Goal: Communication & Community: Share content

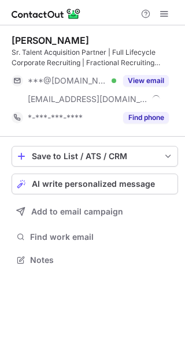
scroll to position [252, 185]
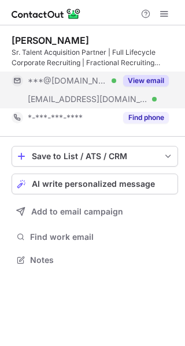
click at [147, 80] on button "View email" at bounding box center [146, 81] width 46 height 12
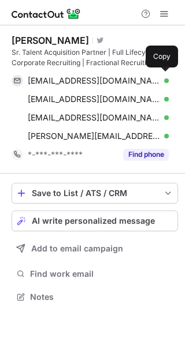
scroll to position [289, 185]
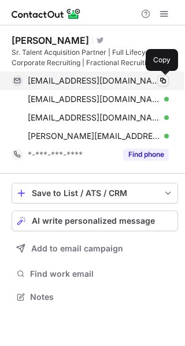
click at [164, 79] on span at bounding box center [162, 80] width 9 height 9
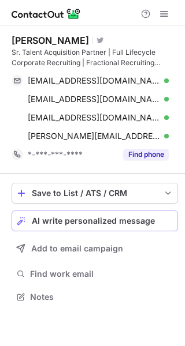
click at [79, 217] on span "AI write personalized message" at bounding box center [93, 220] width 123 height 9
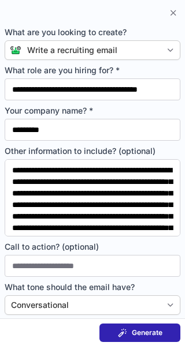
click at [129, 332] on div "Generate" at bounding box center [140, 332] width 44 height 9
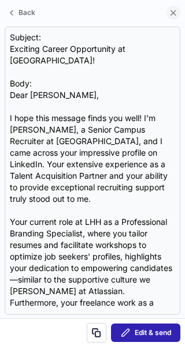
click at [171, 13] on span at bounding box center [173, 12] width 9 height 9
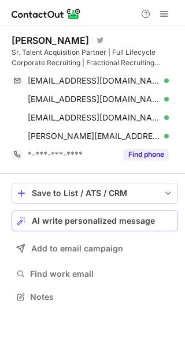
click at [76, 219] on span "AI write personalized message" at bounding box center [93, 220] width 123 height 9
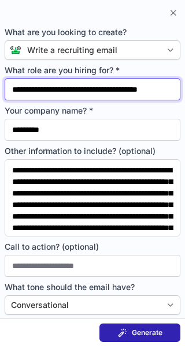
click at [101, 93] on input "**********" at bounding box center [92, 89] width 175 height 22
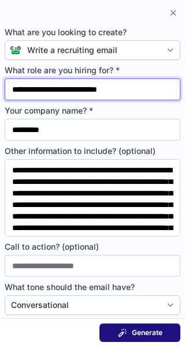
type input "**********"
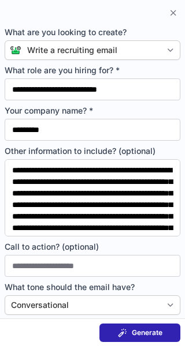
click at [145, 332] on span "Generate" at bounding box center [147, 332] width 31 height 9
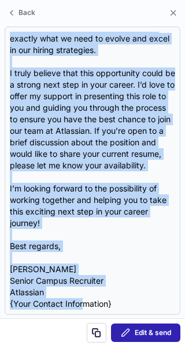
scroll to position [611, 0]
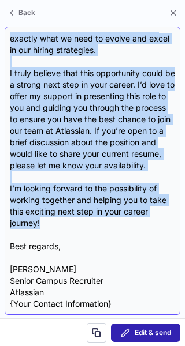
drag, startPoint x: 10, startPoint y: 85, endPoint x: 78, endPoint y: 227, distance: 157.7
click at [78, 227] on div "Subject: Exciting Opportunity at Atlassian! Body: Dear Felicia Cabrelli, I hope…" at bounding box center [92, 171] width 175 height 289
copy div "Dear Felicia Cabrelli, I hope this message finds you well! My name is Brittany …"
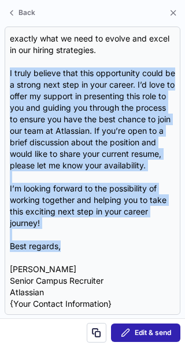
drag, startPoint x: 176, startPoint y: 251, endPoint x: 183, endPoint y: 154, distance: 97.8
click at [183, 154] on section "Subject: Exciting Opportunity at Atlassian! Body: Dear Felicia Cabrelli, I hope…" at bounding box center [92, 171] width 185 height 296
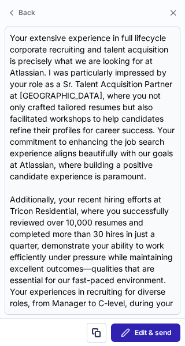
scroll to position [0, 0]
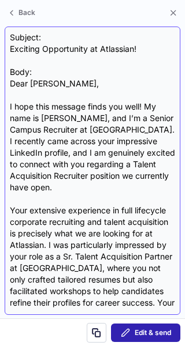
click at [48, 45] on div "Subject: Exciting Opportunity at Atlassian! Body: Dear Felicia Cabrelli, I hope…" at bounding box center [92, 171] width 165 height 278
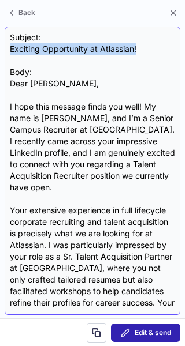
drag, startPoint x: 147, startPoint y: 50, endPoint x: 9, endPoint y: 54, distance: 138.0
click at [9, 54] on div "Subject: Exciting Opportunity at Atlassian! Body: Dear Felicia Cabrelli, I hope…" at bounding box center [92, 171] width 175 height 289
copy div "Exciting Opportunity at Atlassian!"
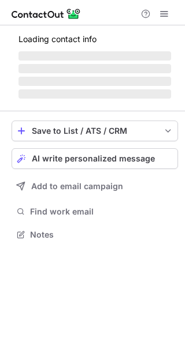
scroll to position [271, 185]
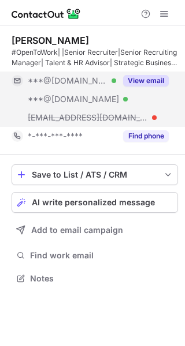
click at [149, 78] on button "View email" at bounding box center [146, 81] width 46 height 12
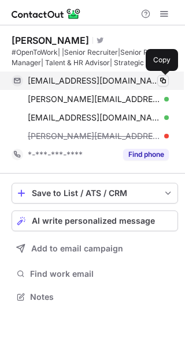
click at [162, 81] on span at bounding box center [162, 80] width 9 height 9
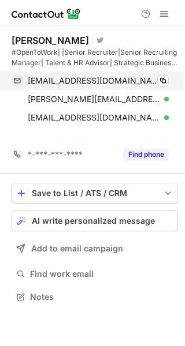
scroll to position [271, 185]
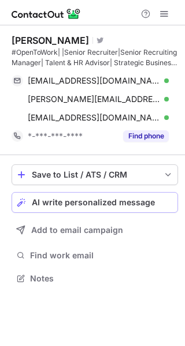
click at [88, 202] on span "AI write personalized message" at bounding box center [93, 202] width 123 height 9
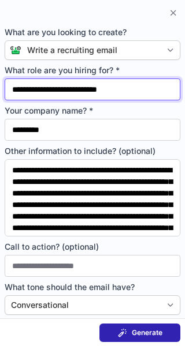
click at [80, 92] on input "**********" at bounding box center [92, 89] width 175 height 22
click at [76, 87] on input "*********" at bounding box center [92, 89] width 175 height 22
click at [14, 89] on input "*********" at bounding box center [92, 89] width 175 height 22
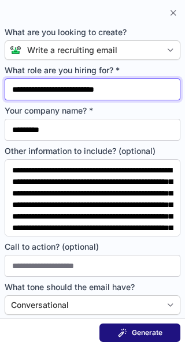
type input "**********"
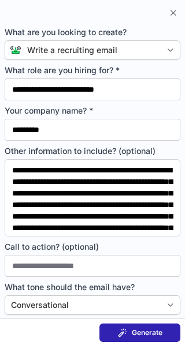
click at [130, 327] on button "Generate" at bounding box center [139, 333] width 81 height 18
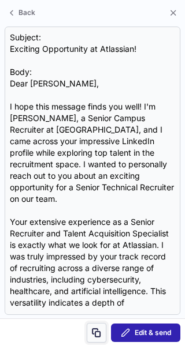
click at [99, 333] on span at bounding box center [96, 332] width 9 height 9
click at [98, 334] on span at bounding box center [96, 332] width 9 height 9
click at [94, 332] on span at bounding box center [96, 332] width 9 height 9
click at [93, 331] on span at bounding box center [96, 332] width 9 height 9
click at [91, 334] on button at bounding box center [97, 333] width 20 height 20
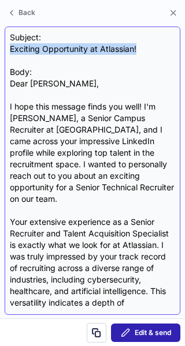
drag, startPoint x: 149, startPoint y: 50, endPoint x: 5, endPoint y: 48, distance: 143.7
click at [5, 48] on div "Subject: Exciting Opportunity at Atlassian! Body: Dear Tamara Swearingen, I hop…" at bounding box center [92, 171] width 175 height 289
copy div "Exciting Opportunity at Atlassian!"
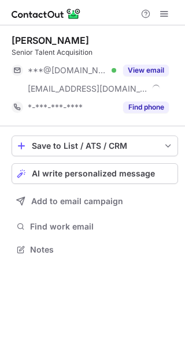
scroll to position [242, 185]
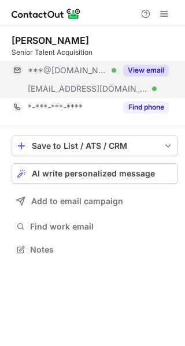
click at [137, 69] on button "View email" at bounding box center [146, 71] width 46 height 12
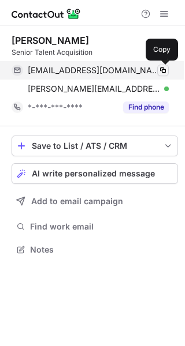
click at [162, 73] on span at bounding box center [162, 70] width 9 height 9
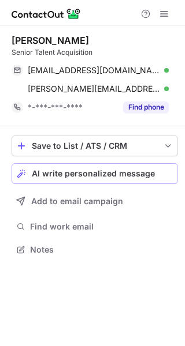
click at [89, 176] on span "AI write personalized message" at bounding box center [93, 173] width 123 height 9
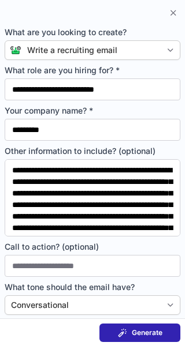
click at [136, 330] on span "Generate" at bounding box center [147, 332] width 31 height 9
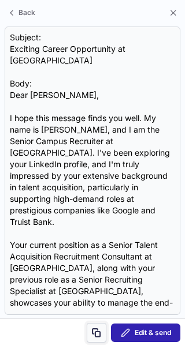
click at [95, 332] on span at bounding box center [96, 332] width 9 height 9
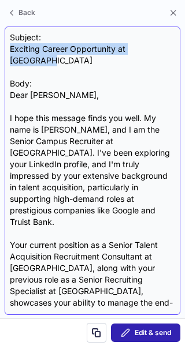
drag, startPoint x: 163, startPoint y: 50, endPoint x: 10, endPoint y: 47, distance: 153.0
click at [10, 47] on div "Subject: Exciting Career Opportunity at Atlassian Body: Dear Rachel, I hope thi…" at bounding box center [92, 171] width 165 height 278
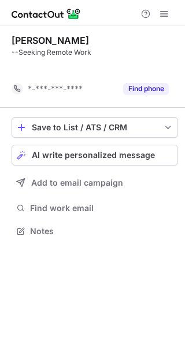
scroll to position [205, 185]
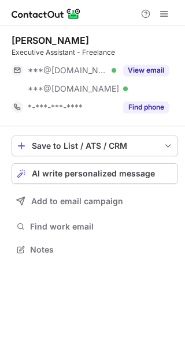
scroll to position [242, 185]
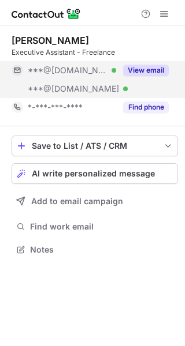
click at [144, 69] on button "View email" at bounding box center [146, 71] width 46 height 12
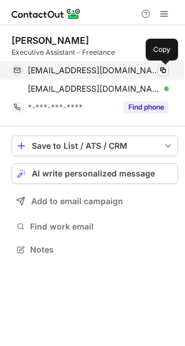
click at [163, 69] on span at bounding box center [162, 70] width 9 height 9
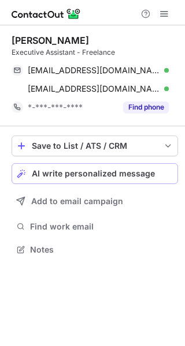
click at [70, 181] on button "AI write personalized message" at bounding box center [95, 173] width 166 height 21
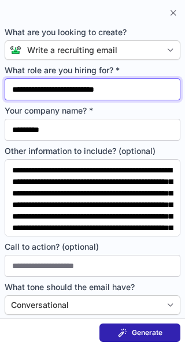
click at [128, 92] on input "**********" at bounding box center [92, 89] width 175 height 22
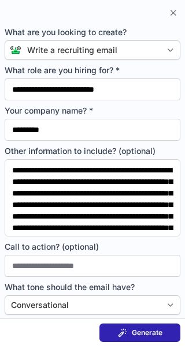
click at [123, 100] on div "**********" at bounding box center [92, 190] width 175 height 250
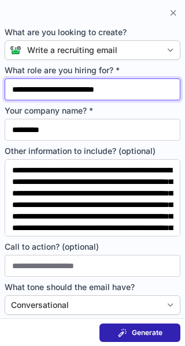
click at [118, 90] on input "**********" at bounding box center [92, 89] width 175 height 22
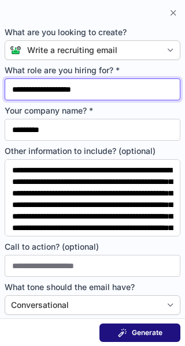
type input "**********"
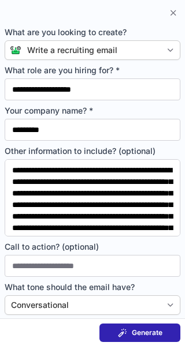
click at [124, 330] on span at bounding box center [122, 332] width 9 height 9
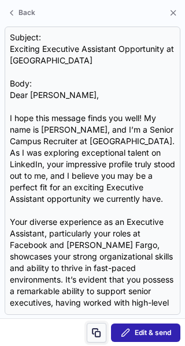
click at [96, 335] on span at bounding box center [96, 332] width 9 height 9
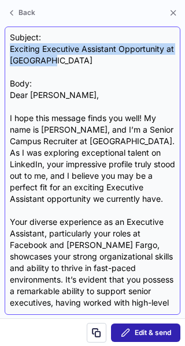
drag, startPoint x: 62, startPoint y: 65, endPoint x: 6, endPoint y: 50, distance: 58.7
click at [6, 50] on div "Subject: Exciting Executive Assistant Opportunity at Atlassian Body: Dear Nikki…" at bounding box center [92, 171] width 175 height 289
copy div "Exciting Executive Assistant Opportunity at Atlassian"
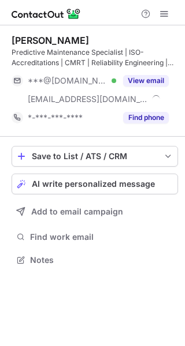
scroll to position [252, 185]
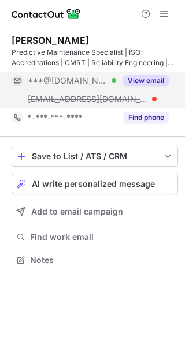
click at [143, 80] on button "View email" at bounding box center [146, 81] width 46 height 12
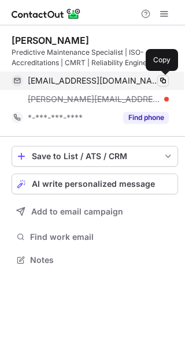
click at [161, 83] on span at bounding box center [162, 80] width 9 height 9
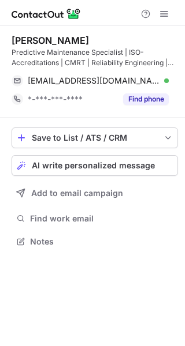
scroll to position [234, 185]
click at [65, 169] on span "AI write personalized message" at bounding box center [93, 165] width 123 height 9
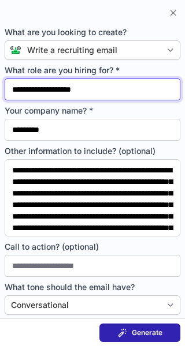
click at [100, 95] on input "**********" at bounding box center [92, 89] width 175 height 22
click at [99, 93] on input "**********" at bounding box center [92, 89] width 175 height 22
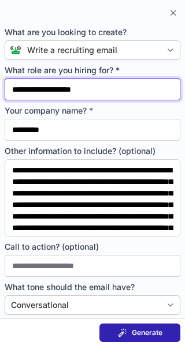
click at [98, 92] on input "**********" at bounding box center [92, 89] width 175 height 22
type input "*"
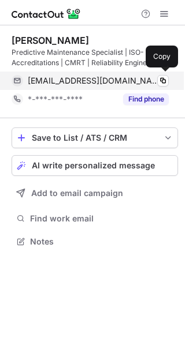
scroll to position [234, 185]
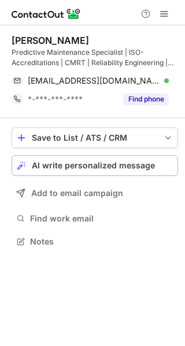
click at [78, 158] on button "AI write personalized message" at bounding box center [95, 165] width 166 height 21
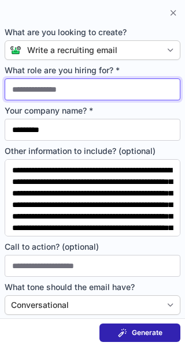
click at [92, 90] on input "What role are you hiring for? *" at bounding box center [92, 89] width 175 height 22
click at [90, 90] on input "What role are you hiring for? *" at bounding box center [92, 89] width 175 height 22
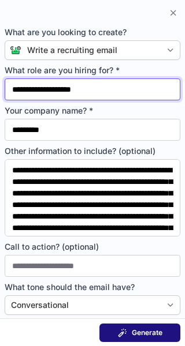
type input "**********"
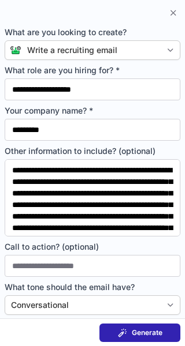
click at [142, 332] on span "Generate" at bounding box center [147, 332] width 31 height 9
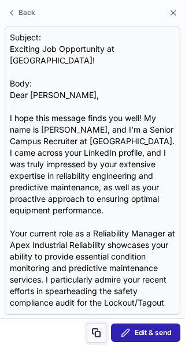
click at [98, 331] on span at bounding box center [96, 332] width 9 height 9
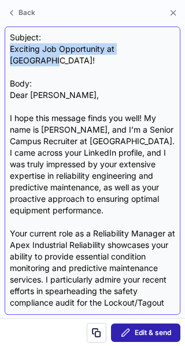
drag, startPoint x: 159, startPoint y: 47, endPoint x: 5, endPoint y: 49, distance: 154.7
click at [5, 49] on div "Subject: Exciting Job Opportunity at Atlassian! Body: Dear [PERSON_NAME], I hop…" at bounding box center [92, 171] width 175 height 289
copy div "Exciting Job Opportunity at [GEOGRAPHIC_DATA]!"
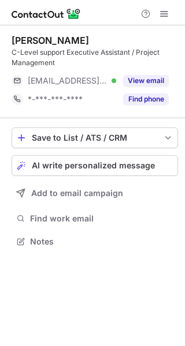
scroll to position [234, 185]
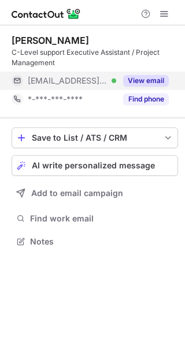
click at [147, 76] on button "View email" at bounding box center [146, 81] width 46 height 12
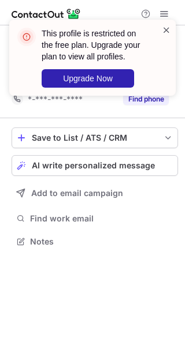
click at [165, 28] on span at bounding box center [166, 30] width 9 height 12
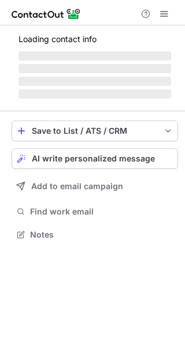
scroll to position [227, 185]
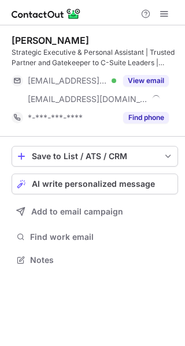
scroll to position [252, 185]
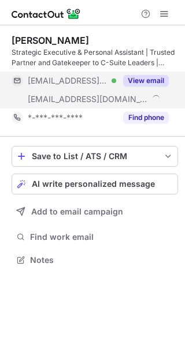
click at [143, 77] on button "View email" at bounding box center [146, 81] width 46 height 12
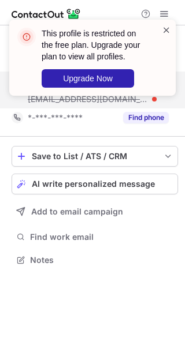
click at [167, 32] on span at bounding box center [166, 30] width 9 height 12
